Goal: Book appointment/travel/reservation

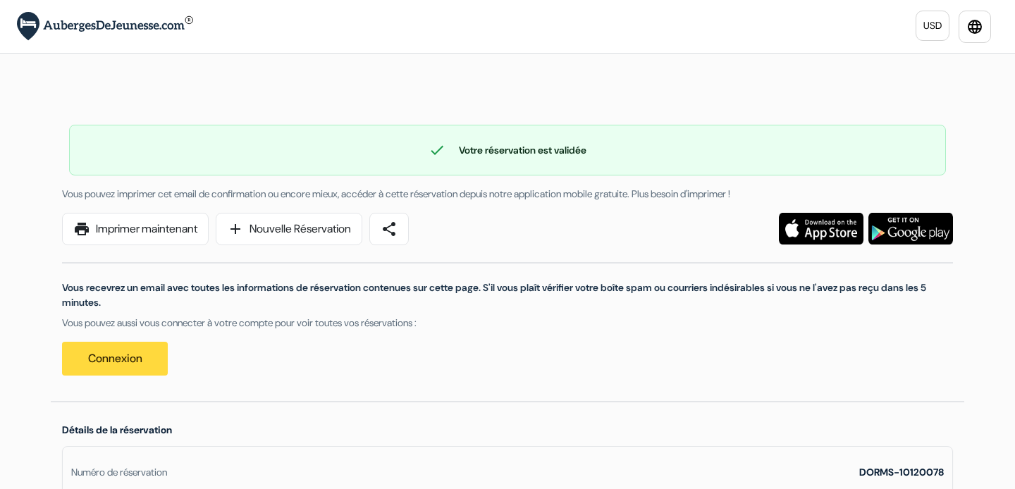
click at [144, 26] on img at bounding box center [105, 26] width 176 height 29
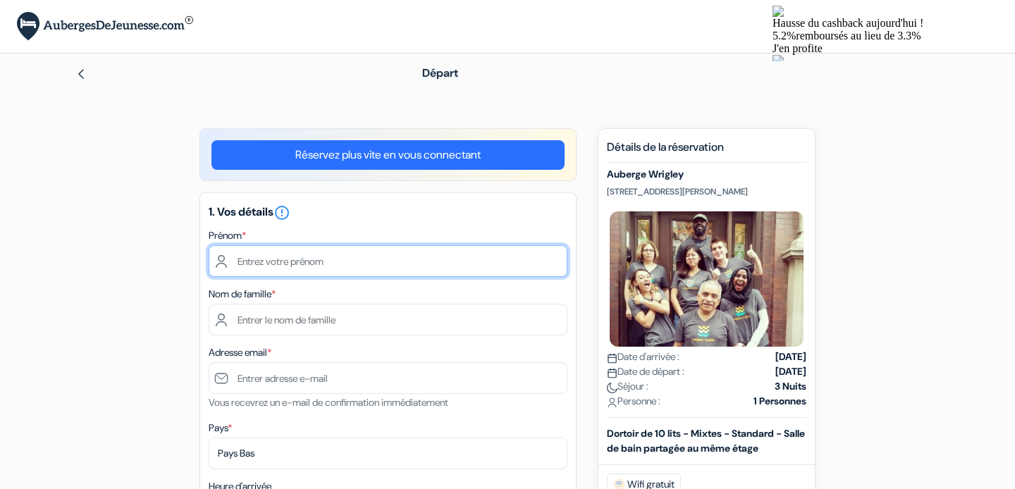
click at [327, 256] on input "text" at bounding box center [388, 261] width 359 height 32
type input "Leo"
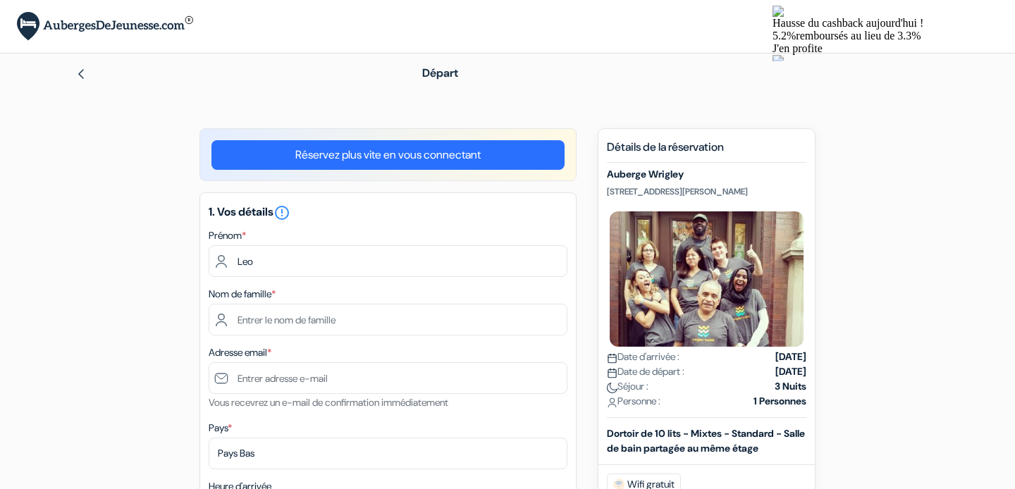
type input "Ausseil"
type input "[EMAIL_ADDRESS][DOMAIN_NAME]"
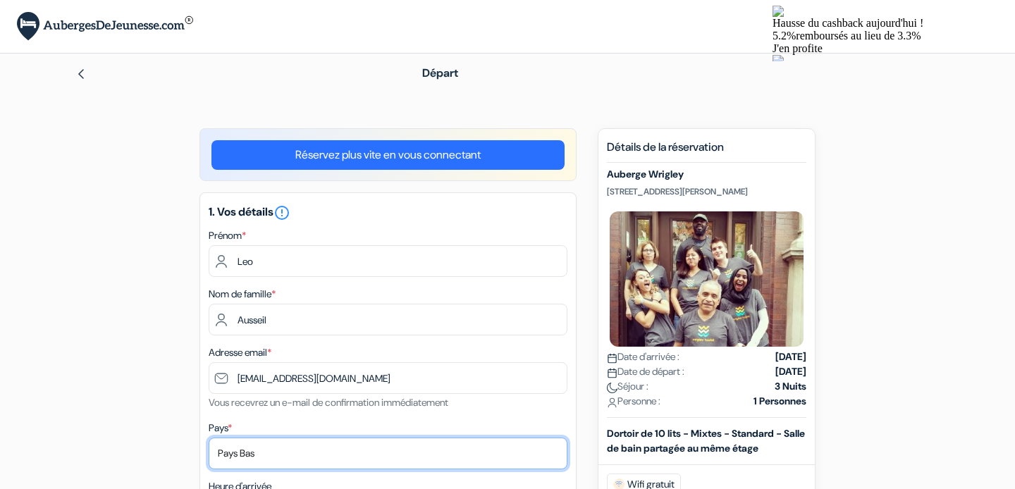
select select "67"
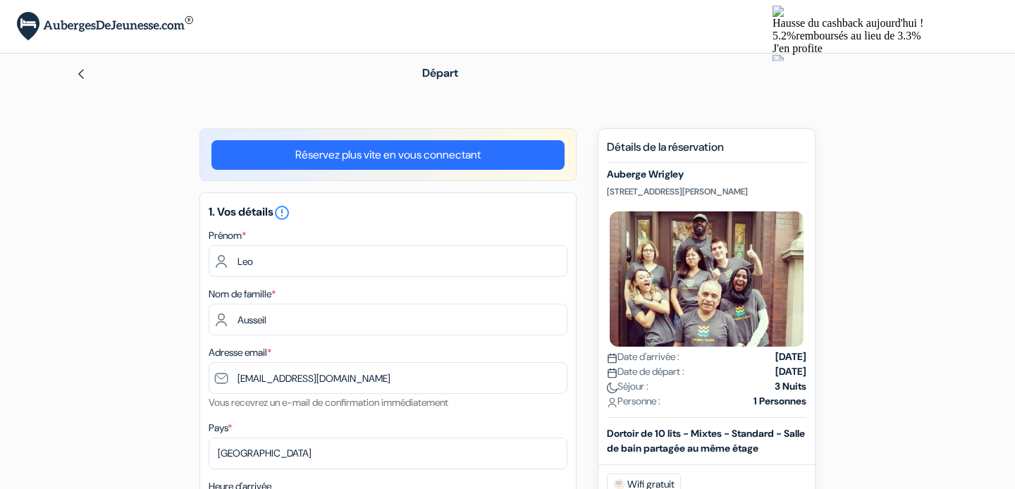
type input "+33614011651"
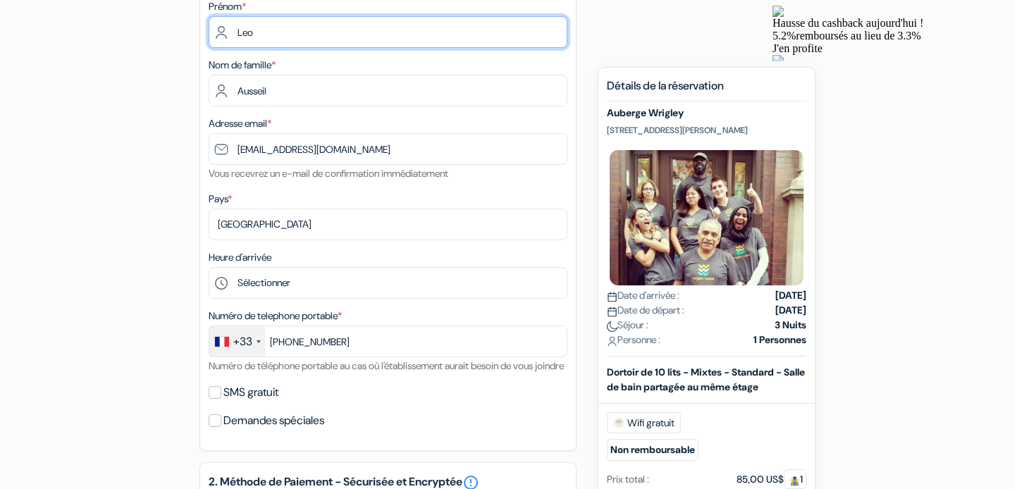
scroll to position [252, 0]
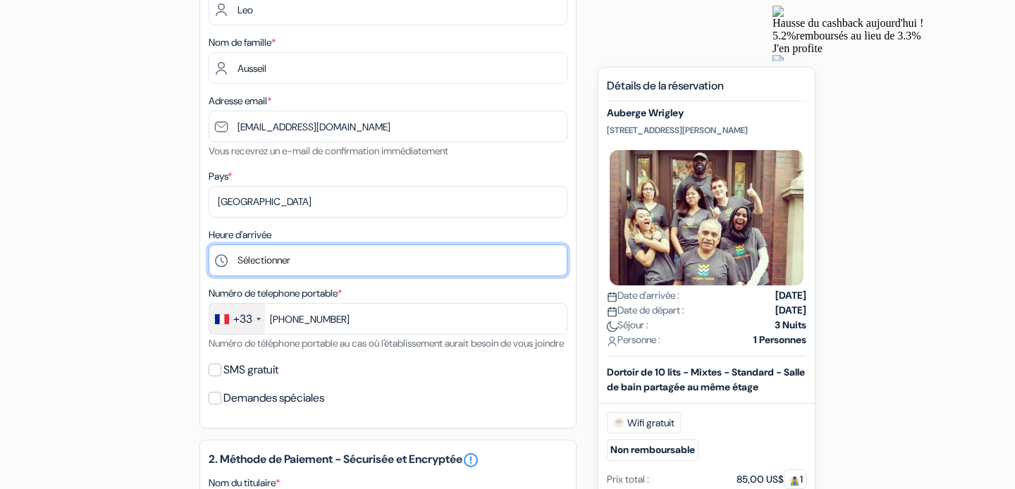
click at [325, 271] on select "Sélectionner 1:00 2:00 3:00 4:00 5:00 6:00 7:00 8:00 9:00 10:00 11:00 12:00 13:…" at bounding box center [388, 261] width 359 height 32
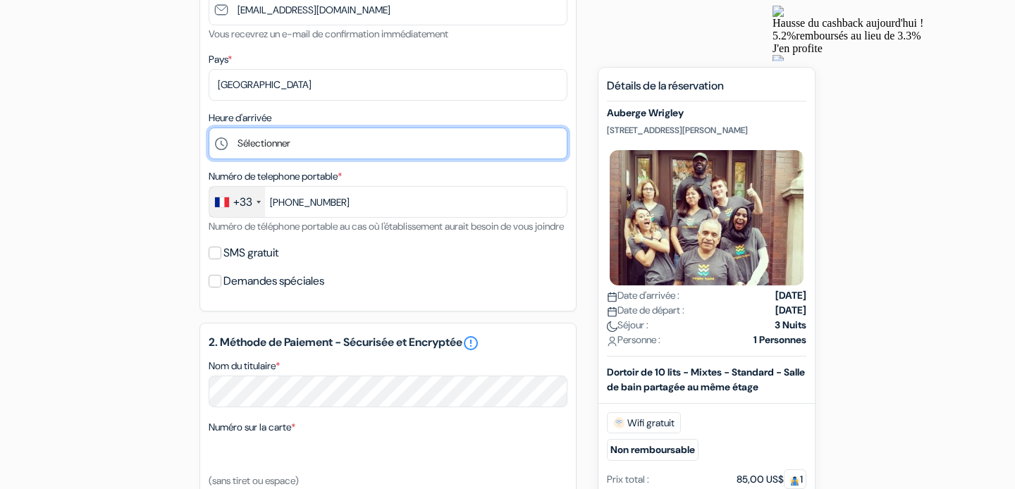
scroll to position [371, 0]
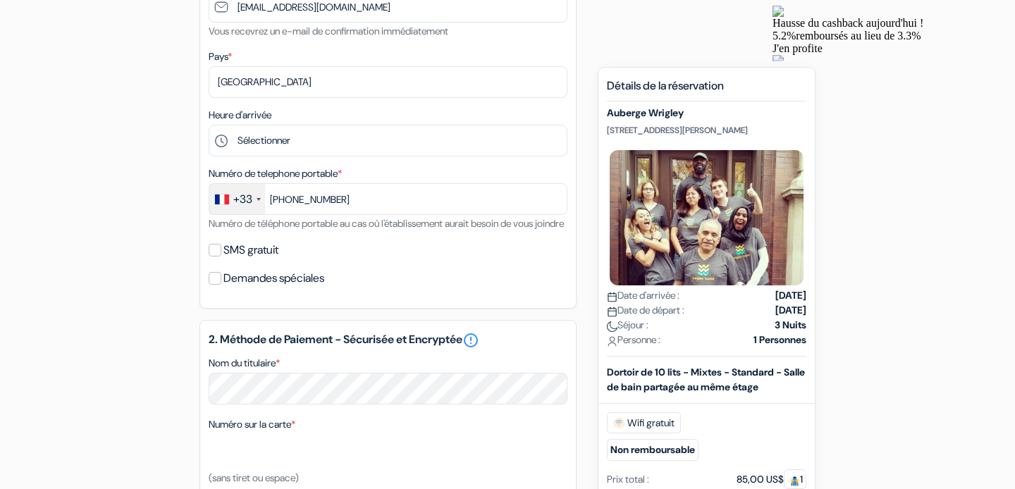
drag, startPoint x: 608, startPoint y: 130, endPoint x: 766, endPoint y: 130, distance: 157.8
click at [766, 130] on p "3514 N Sheffield, Chicago, Etats Unis" at bounding box center [706, 130] width 199 height 11
copy p "3514 N Sheffield, Chicago, Etats Unis"
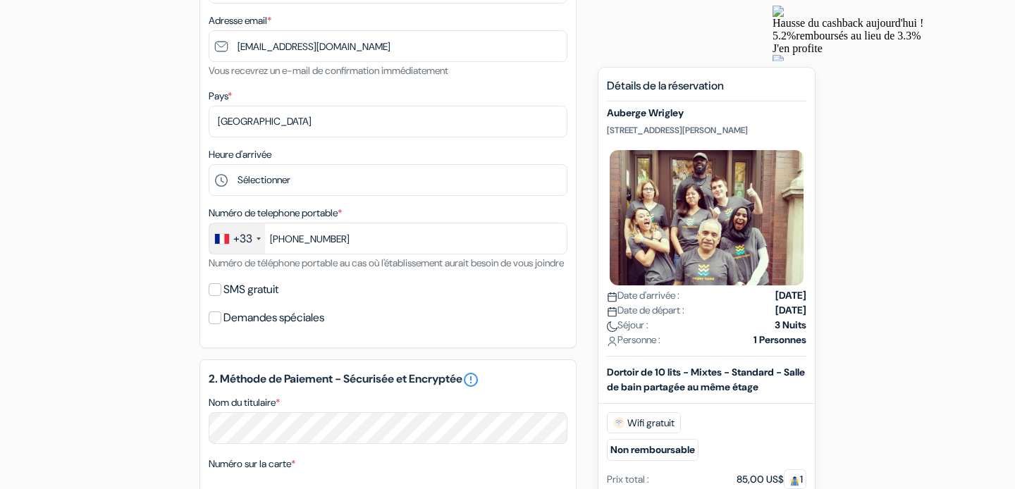
scroll to position [318, 0]
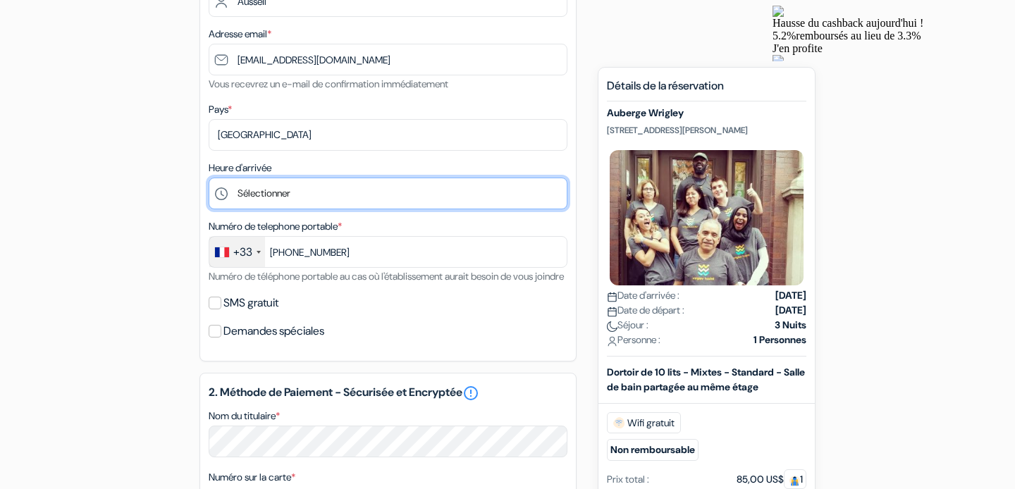
click at [304, 186] on select "Sélectionner 1:00 2:00 3:00 4:00 5:00 6:00 7:00 8:00 9:00 10:00 11:00 12:00 13:…" at bounding box center [388, 194] width 359 height 32
select select "10"
click at [209, 179] on select "Sélectionner 1:00 2:00 3:00 4:00 5:00 6:00 7:00 8:00 9:00 10:00 11:00 12:00 13:…" at bounding box center [388, 194] width 359 height 32
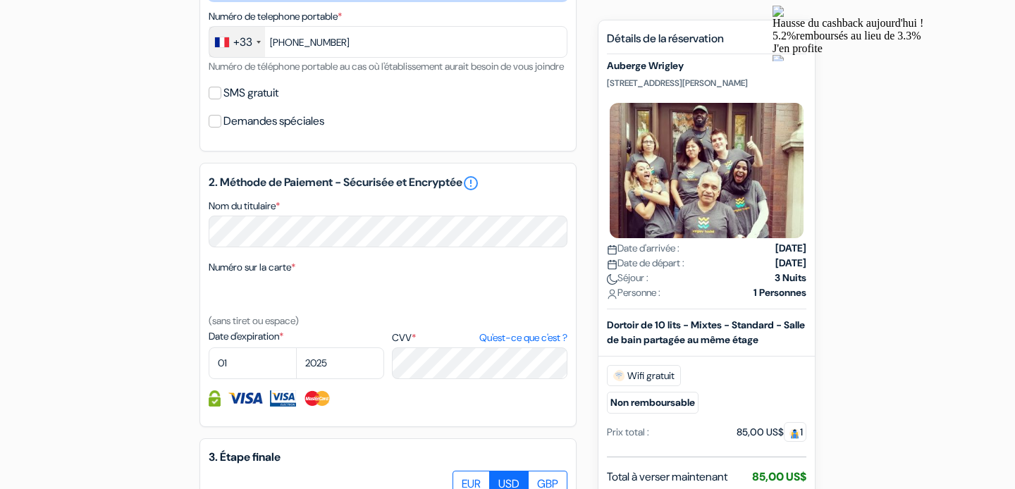
scroll to position [581, 0]
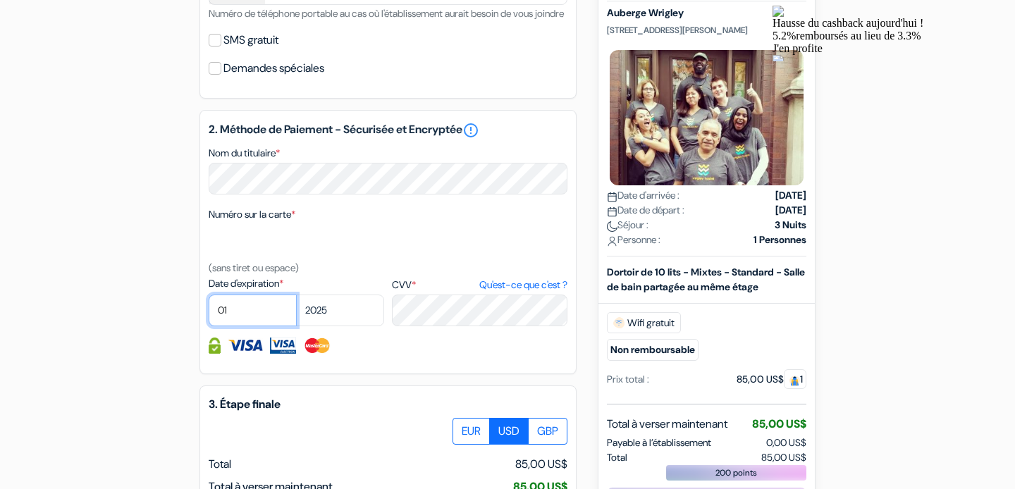
click at [240, 321] on select "01 02 03 04 05 06 07 08 09 10 11 12" at bounding box center [253, 311] width 88 height 32
select select "12"
click at [209, 314] on select "01 02 03 04 05 06 07 08 09 10 11 12" at bounding box center [253, 311] width 88 height 32
click at [349, 326] on select "2025 2026 2027 2028 2029 2030 2031 2032 2033 2034 2035 2036 2037 2038 2039 2040…" at bounding box center [340, 311] width 88 height 32
select select "2026"
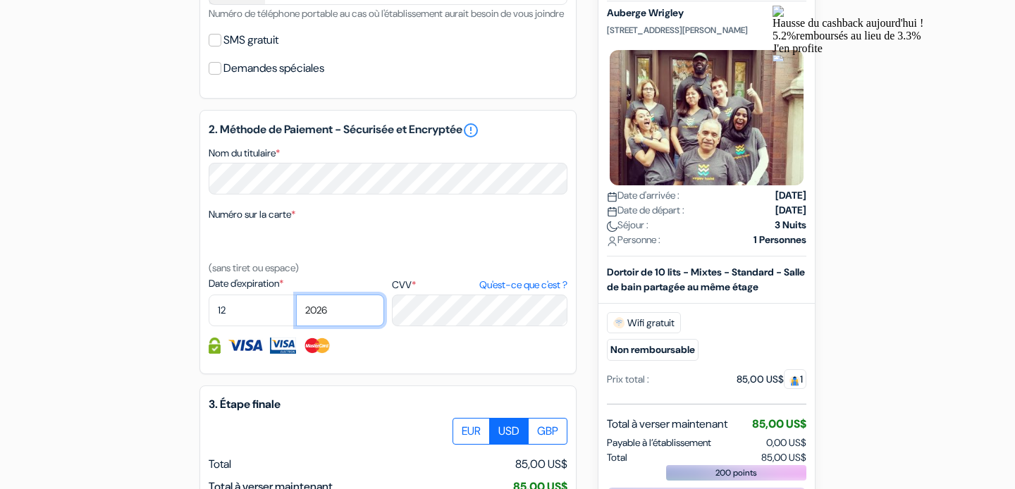
click at [296, 314] on select "2025 2026 2027 2028 2029 2030 2031 2032 2033 2034 2035 2036 2037 2038 2039 2040…" at bounding box center [340, 311] width 88 height 32
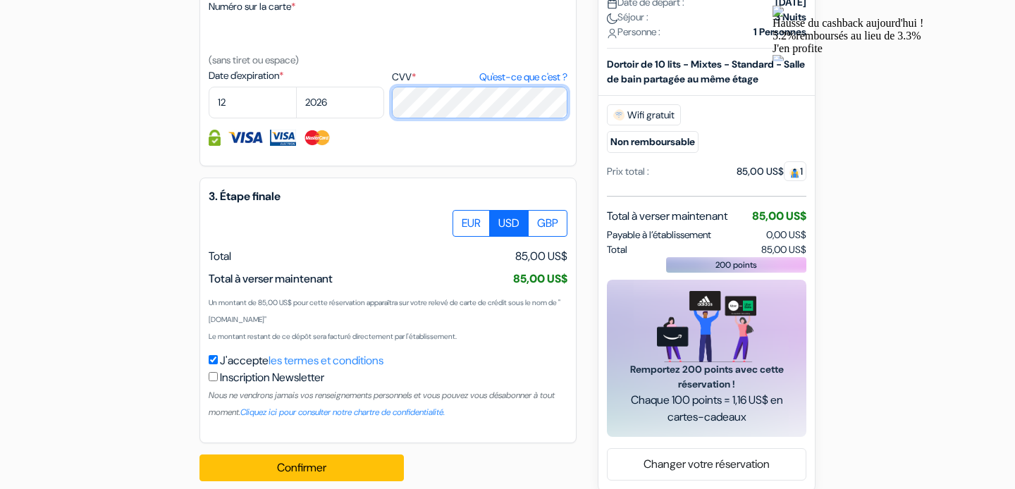
scroll to position [795, 0]
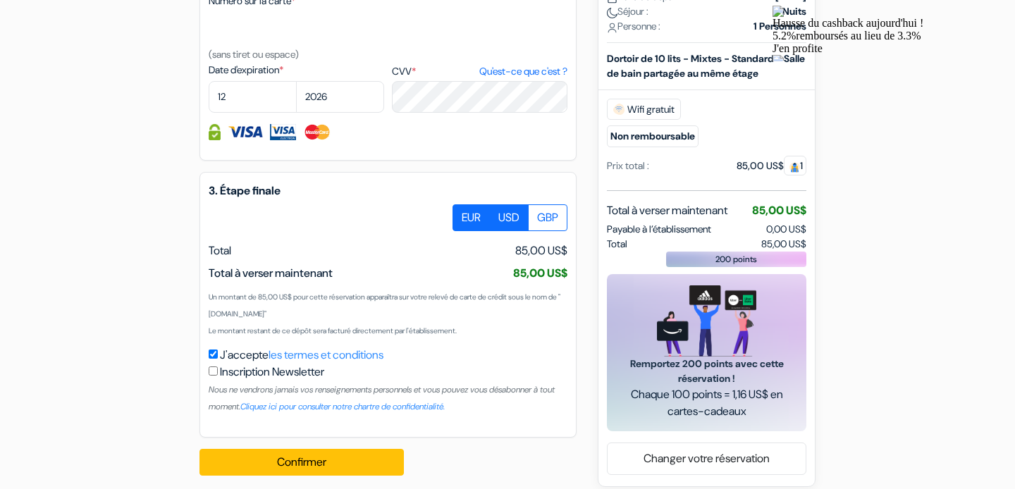
click at [474, 231] on label "EUR" at bounding box center [470, 217] width 37 height 27
click at [462, 213] on input "EUR" at bounding box center [457, 208] width 9 height 9
radio input "true"
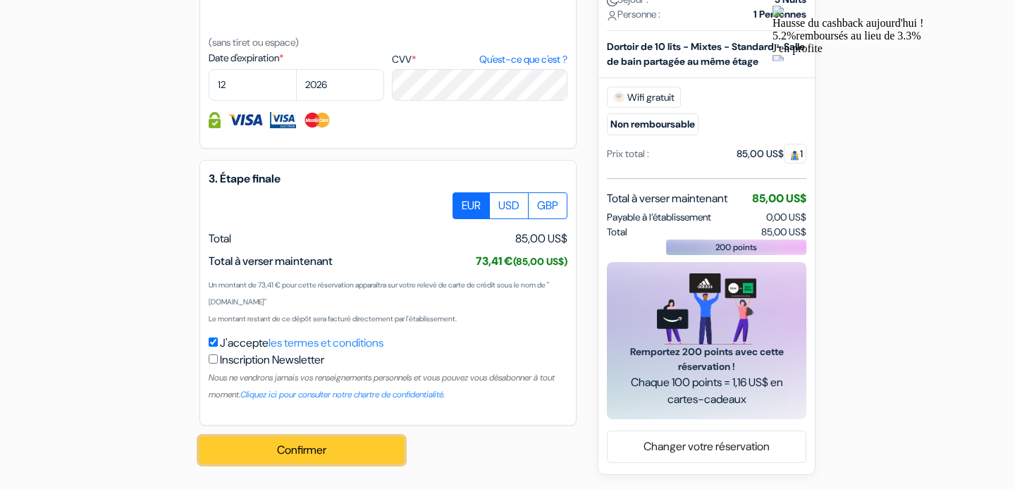
click at [290, 456] on button "Confirmer Loading..." at bounding box center [301, 450] width 204 height 27
